Goal: Task Accomplishment & Management: Use online tool/utility

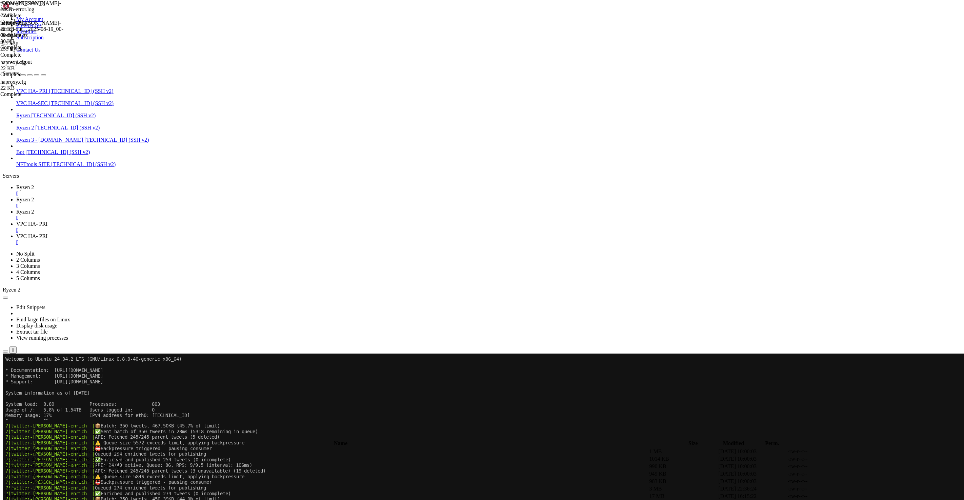
click at [34, 100] on span "VPC HA-SEC" at bounding box center [32, 103] width 32 height 6
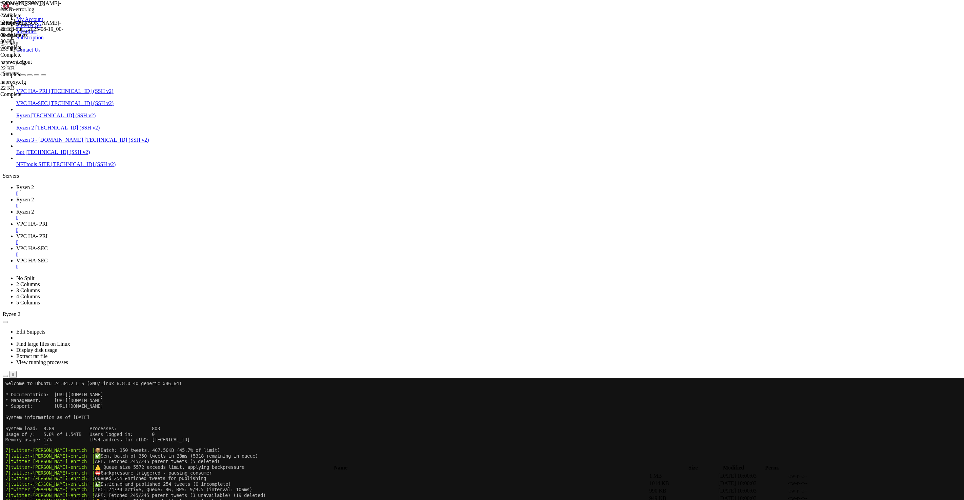
type input "/root/nfttools-utilities/infra-tools-dockerized/haproxy-prod"
click at [326, 245] on link "VPC HA-SEC " at bounding box center [488, 251] width 945 height 12
click at [47, 233] on span "VPC HA- PRI" at bounding box center [31, 236] width 31 height 6
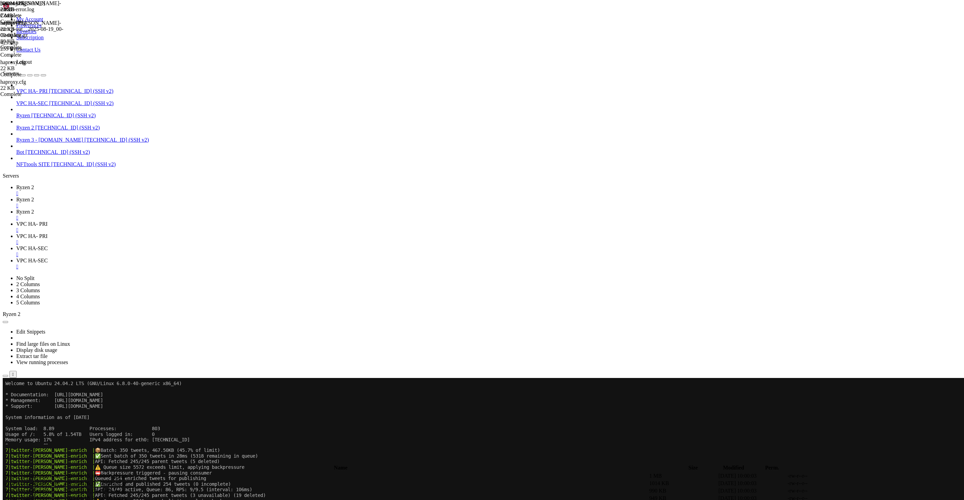
click at [48, 258] on span "VPC HA-SEC" at bounding box center [32, 261] width 32 height 6
type textarea "option dontlognull"
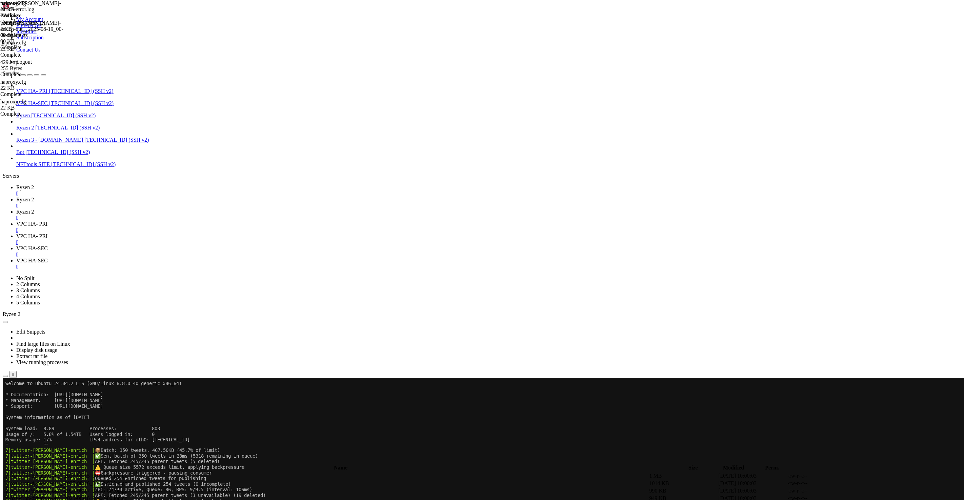
type input "429"
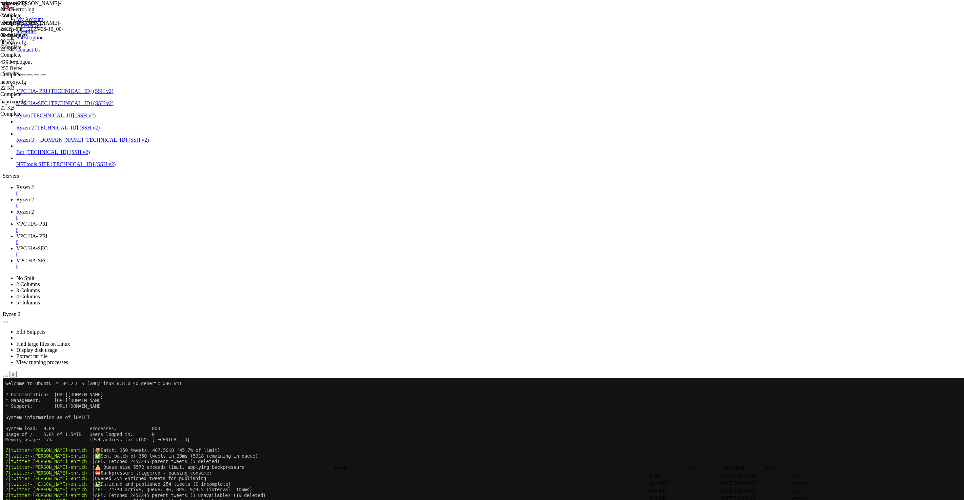
scroll to position [0, 1]
type textarea "#http-response return status 429 default-errorfiles if { status 429 }"
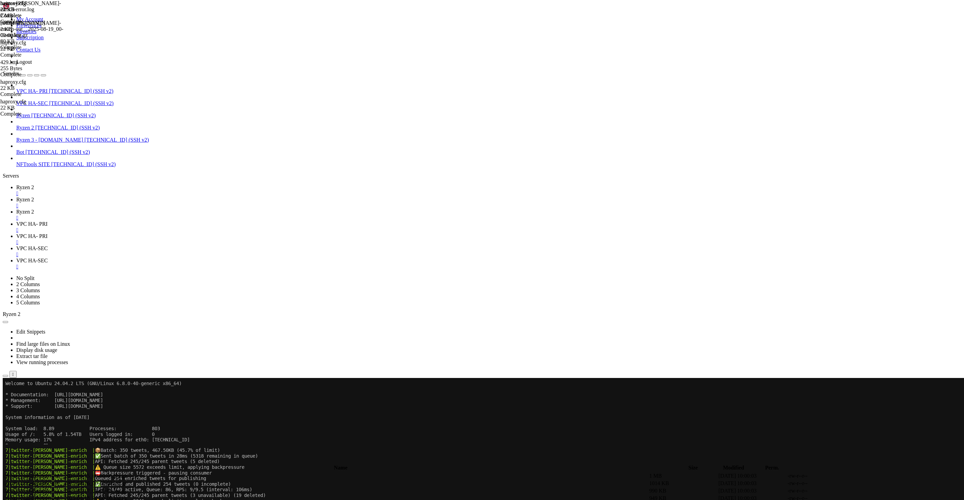
scroll to position [567, 0]
click at [47, 233] on span "VPC HA- PRI" at bounding box center [31, 236] width 31 height 6
type textarea "# Default SSL material locations"
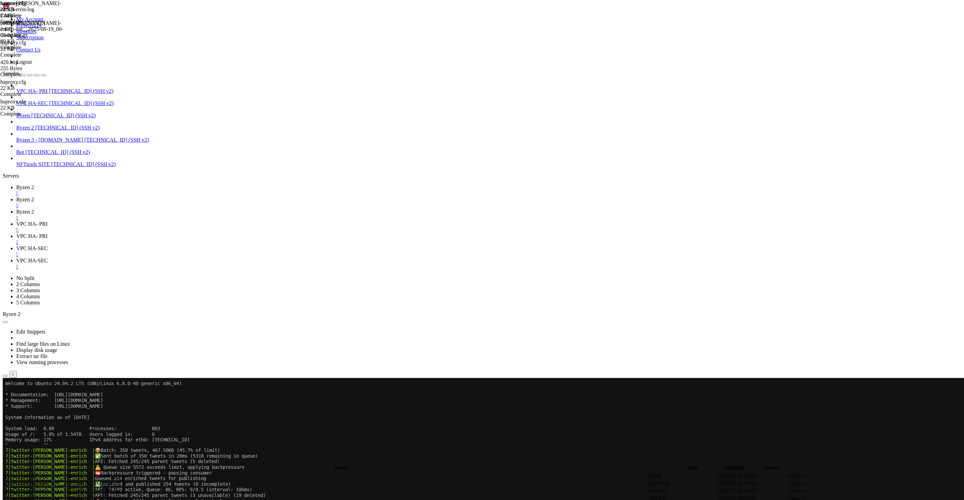
type input "429"
type textarea "http-request deny deny_status 429 errorfiles myerrors if rate_abuse"
drag, startPoint x: 278, startPoint y: 265, endPoint x: 114, endPoint y: 263, distance: 163.4
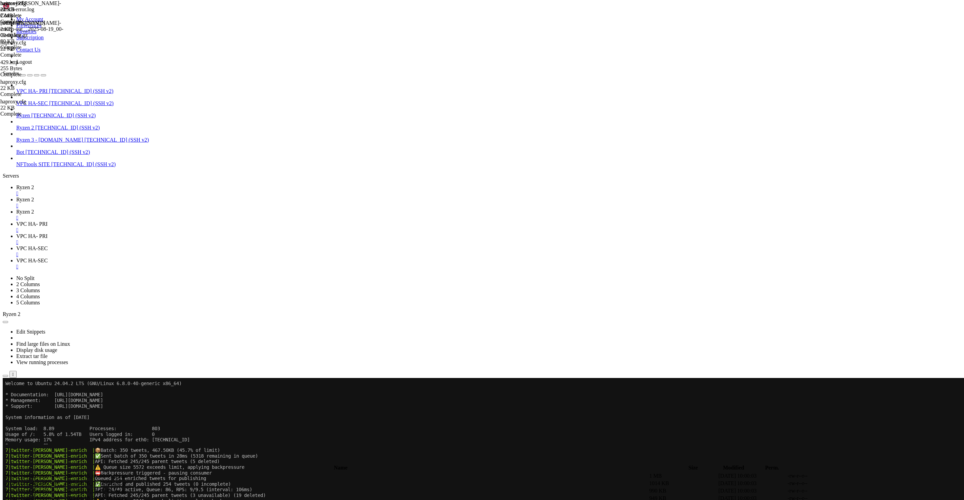
click at [48, 258] on span "VPC HA-SEC" at bounding box center [32, 261] width 32 height 6
paste textarea "http-request deny deny_status 429 errorfiles myerrors if rate_abuse"
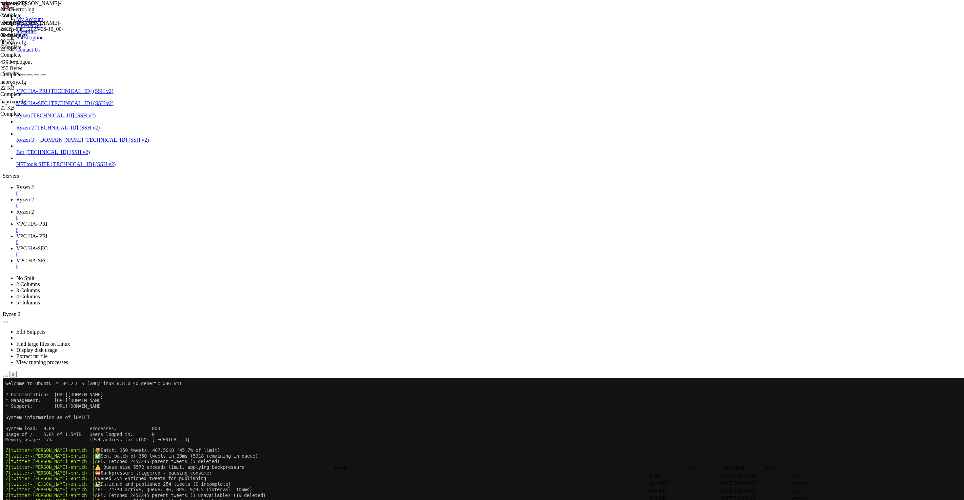
type textarea "http-request deny deny_status 429 errorfiles myerrors if rate_abuse"
type textarea "#http-request deny deny_status 429 if rate_abuse"
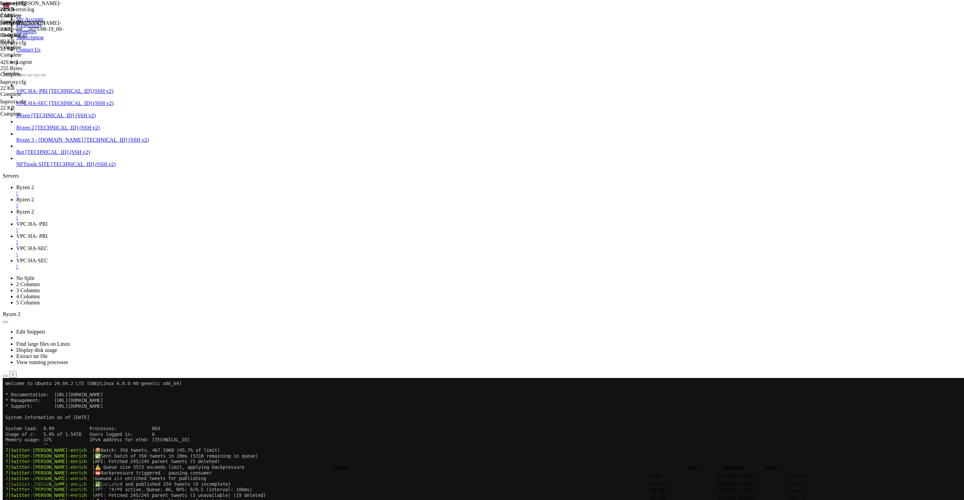
type input "/root/nfttools-utilities/infra-tools-dockerized/haproxy-prod/errors"
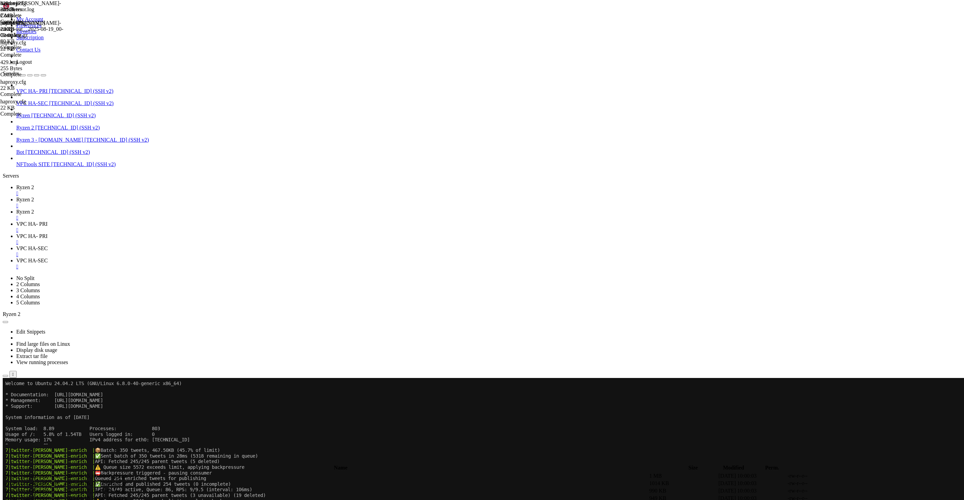
type textarea "</html>"
paste textarea
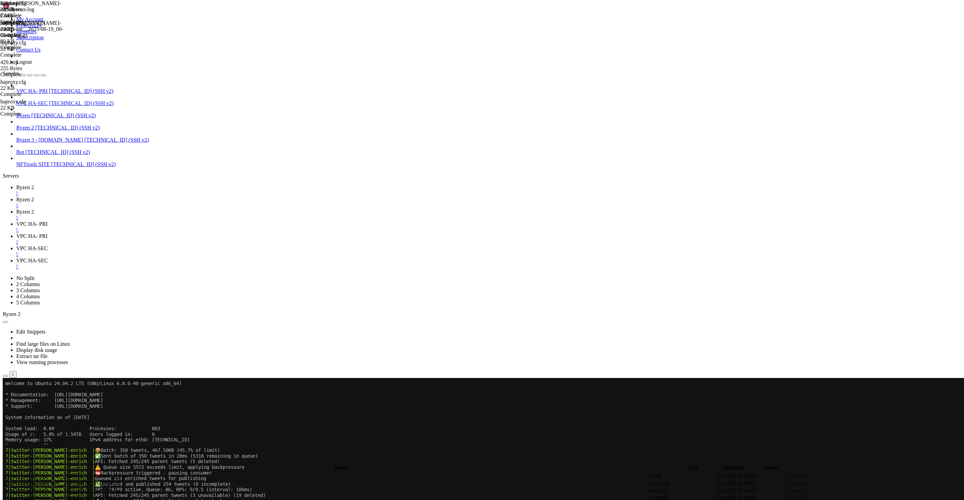
type input "/root/nfttools-utilities/infra-tools-dockerized/haproxy-prod"
drag, startPoint x: 327, startPoint y: 10, endPoint x: 260, endPoint y: 12, distance: 66.8
click at [48, 245] on span "VPC HA-SEC" at bounding box center [32, 248] width 32 height 6
drag, startPoint x: 284, startPoint y: 8, endPoint x: 294, endPoint y: 31, distance: 24.7
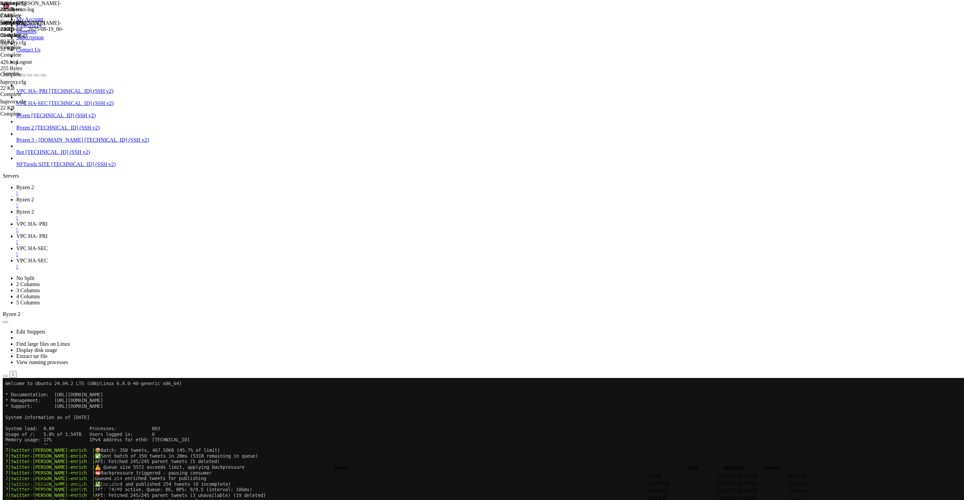
click at [47, 233] on span "VPC HA- PRI" at bounding box center [31, 236] width 31 height 6
click at [47, 221] on span "VPC HA- PRI" at bounding box center [31, 224] width 31 height 6
drag, startPoint x: 58, startPoint y: 1486, endPoint x: 285, endPoint y: 1484, distance: 226.5
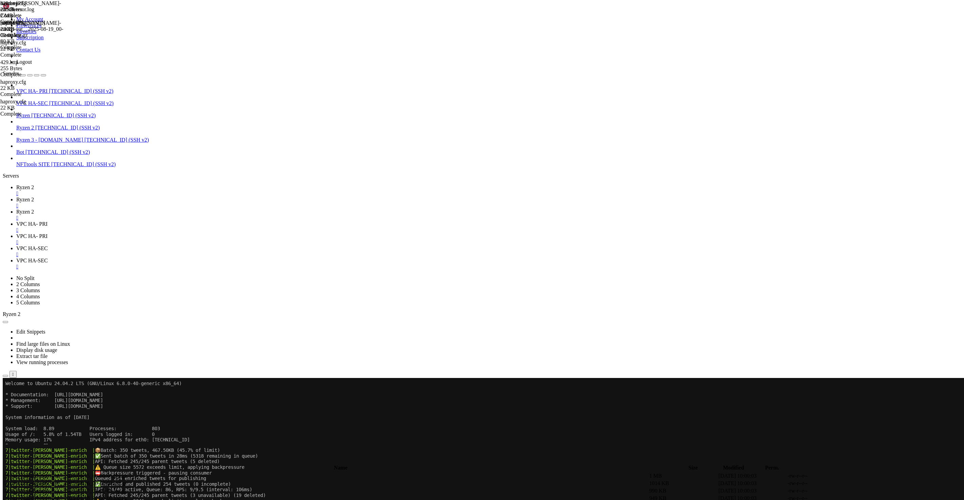
drag, startPoint x: 286, startPoint y: 1486, endPoint x: 60, endPoint y: 1485, distance: 226.4
copy x-row "docker exec primary-haproxy haproxy -c -f /usr/local/etc/haproxy/haproxy.cfg -V"
click at [48, 245] on span "VPC HA-SEC" at bounding box center [32, 248] width 32 height 6
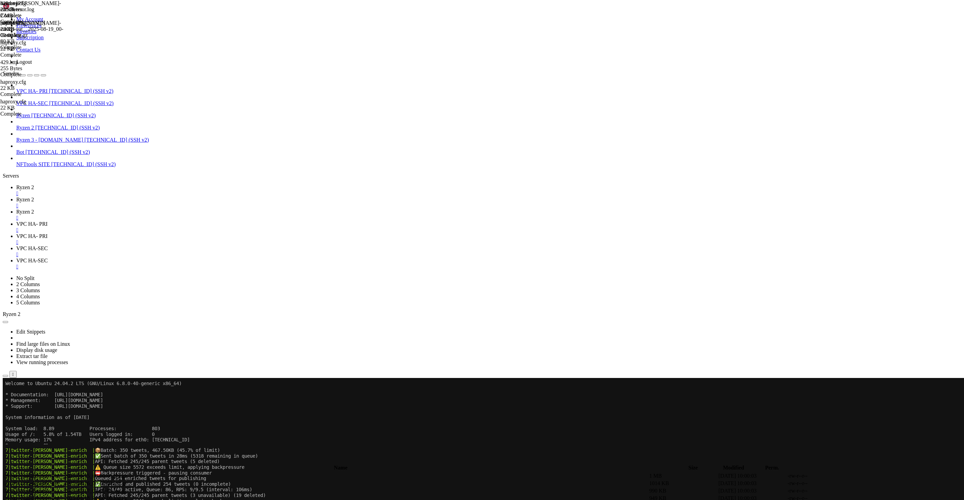
scroll to position [6, 1]
click at [47, 221] on span "VPC HA- PRI" at bounding box center [31, 224] width 31 height 6
drag, startPoint x: 60, startPoint y: 1488, endPoint x: 157, endPoint y: 1489, distance: 96.6
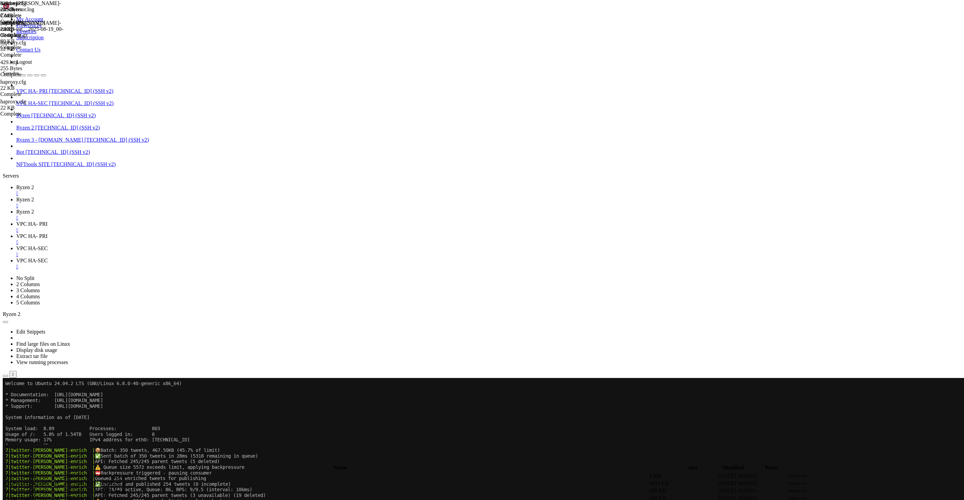
drag, startPoint x: 156, startPoint y: 1488, endPoint x: 61, endPoint y: 1486, distance: 95.3
copy x-row "docker kill -s HUP primary-haproxy"
click at [48, 245] on span "VPC HA-SEC" at bounding box center [32, 248] width 32 height 6
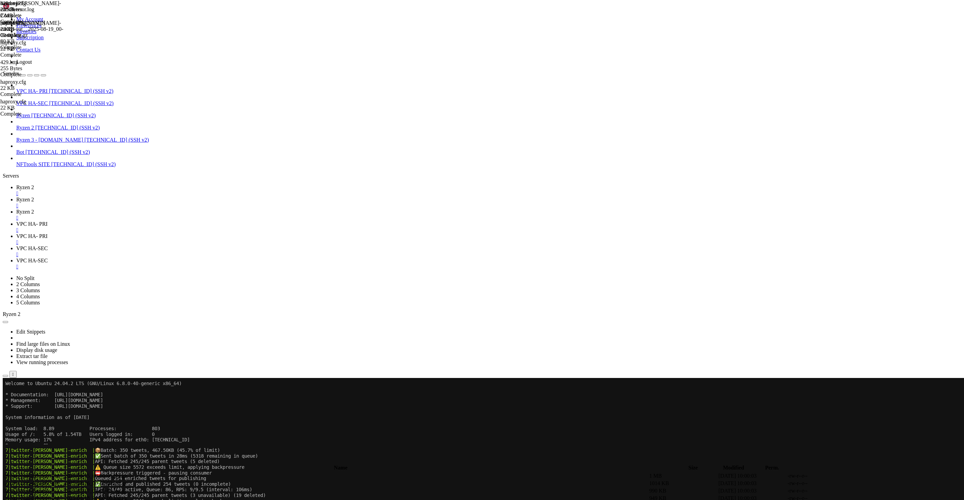
click at [47, 221] on span "VPC HA- PRI" at bounding box center [31, 224] width 31 height 6
drag, startPoint x: 59, startPoint y: 1487, endPoint x: 137, endPoint y: 1487, distance: 78.0
copy x-row "docker logs primary-haproxy"
click at [48, 245] on span "VPC HA-SEC" at bounding box center [32, 248] width 32 height 6
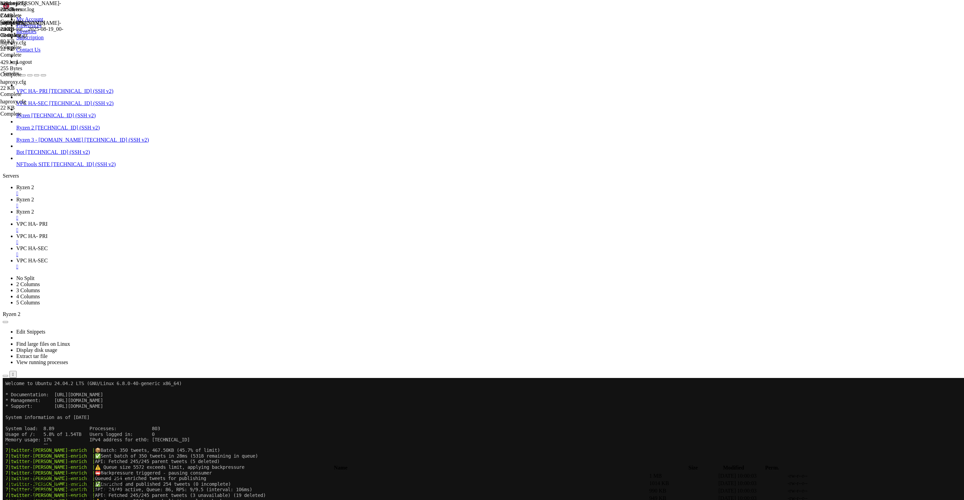
click at [151, 197] on link "Ryzen 2 " at bounding box center [488, 203] width 945 height 12
